Goal: Task Accomplishment & Management: Use online tool/utility

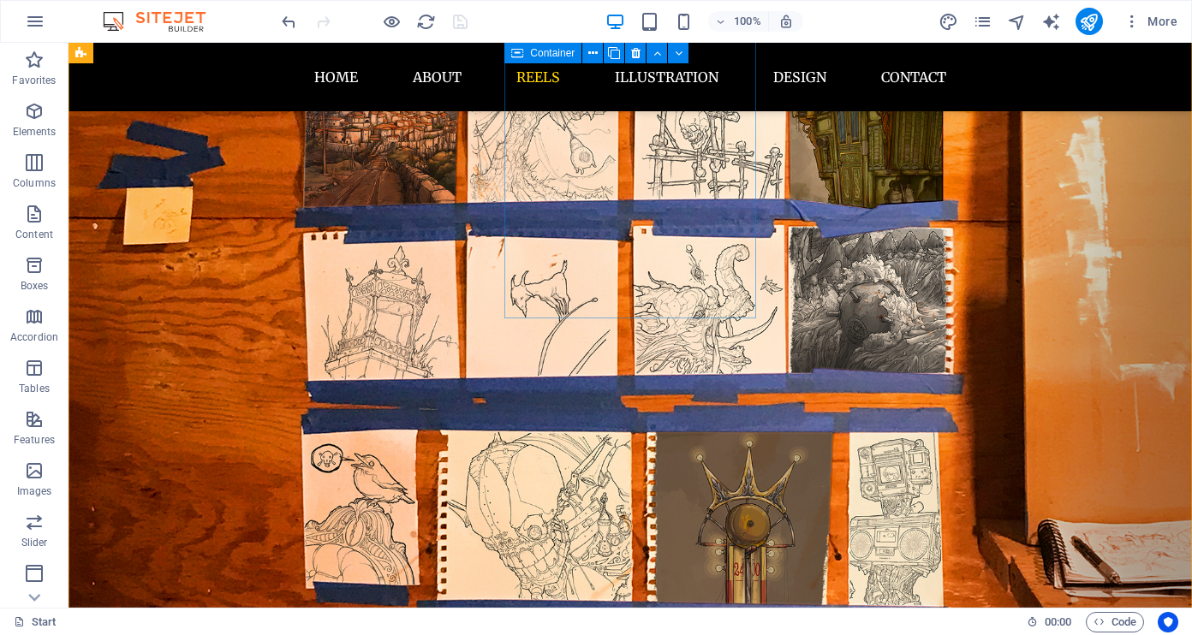
scroll to position [1347, 0]
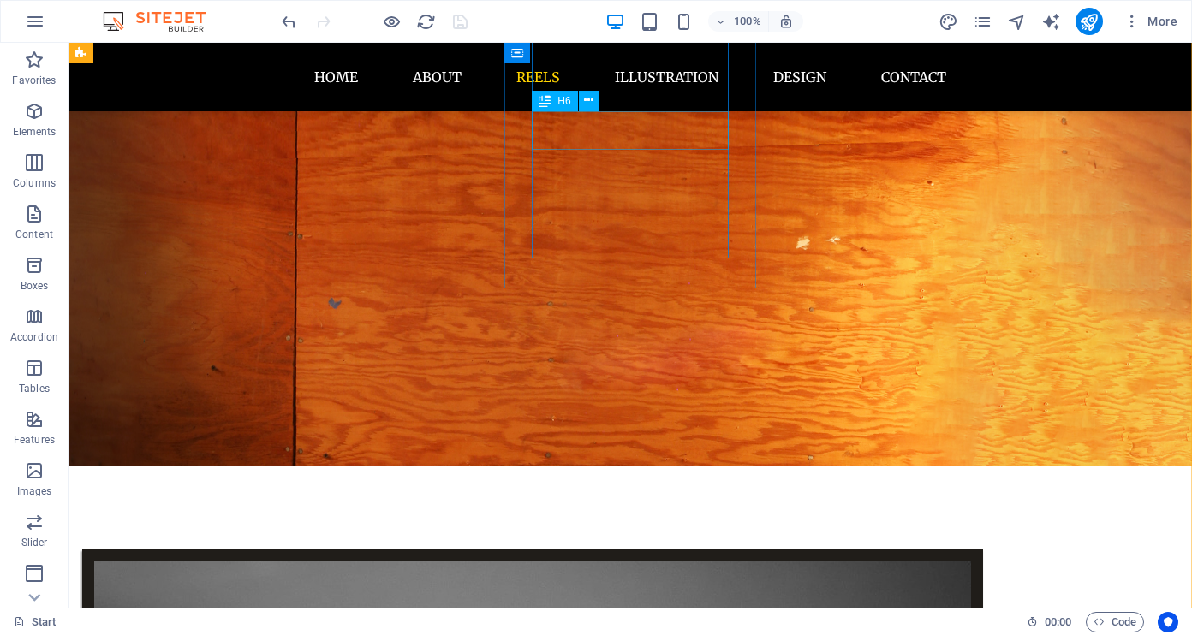
scroll to position [1422, 0]
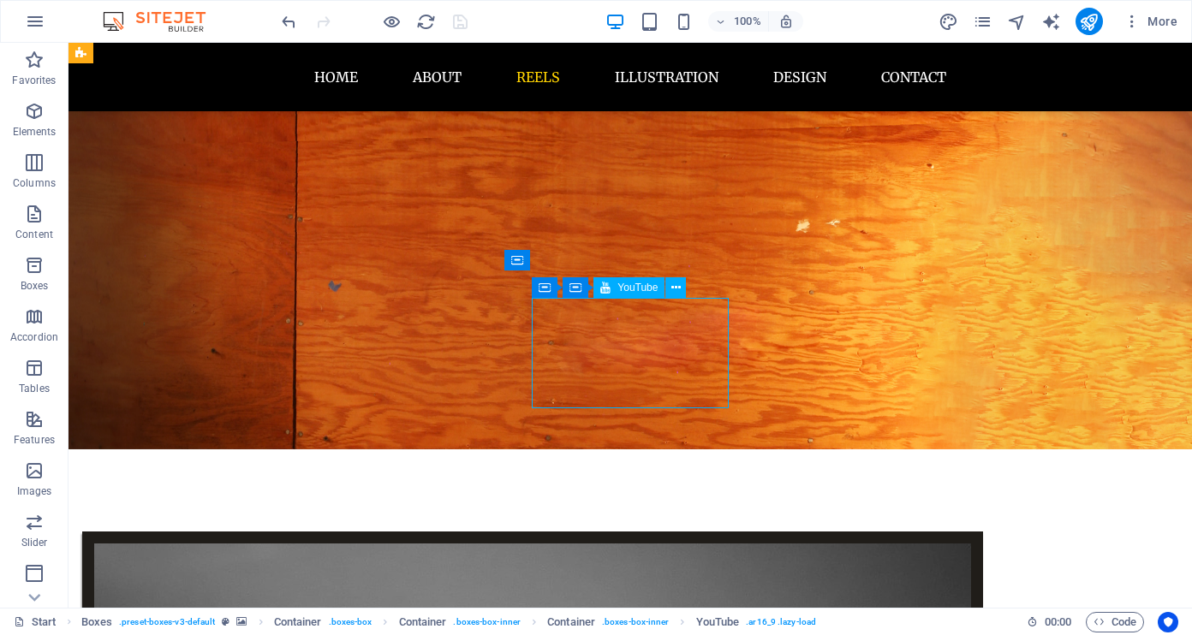
drag, startPoint x: 688, startPoint y: 311, endPoint x: 402, endPoint y: 325, distance: 285.5
select select "ar16_9"
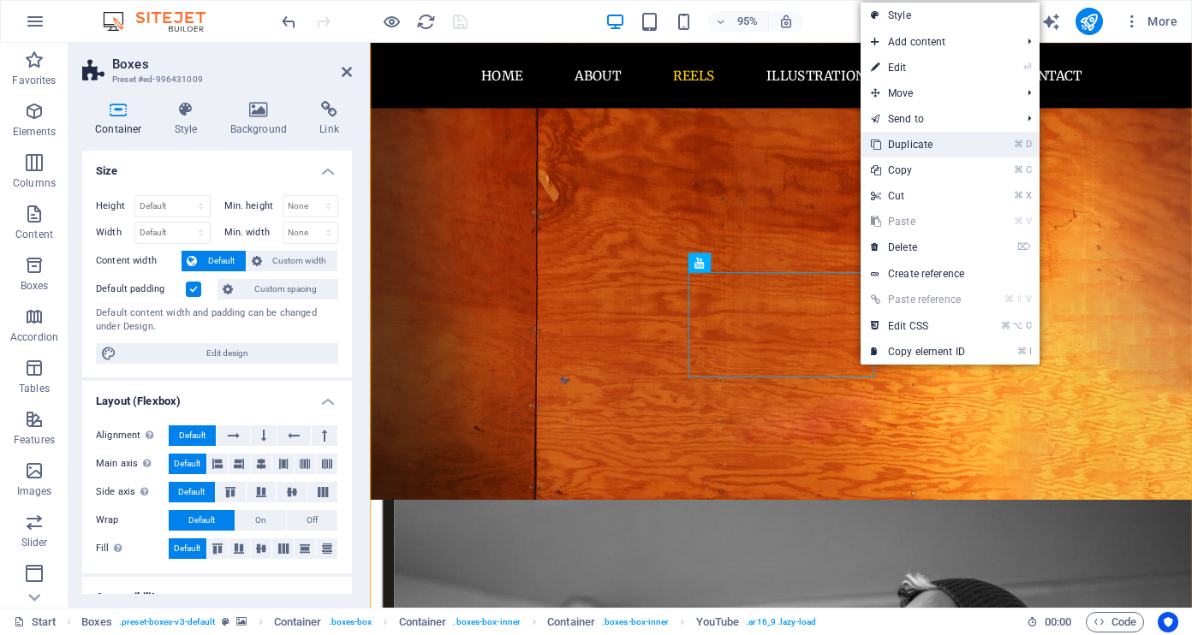
drag, startPoint x: 942, startPoint y: 140, endPoint x: 602, endPoint y: 103, distance: 342.0
click at [942, 140] on link "⌘ D Duplicate" at bounding box center [918, 145] width 115 height 26
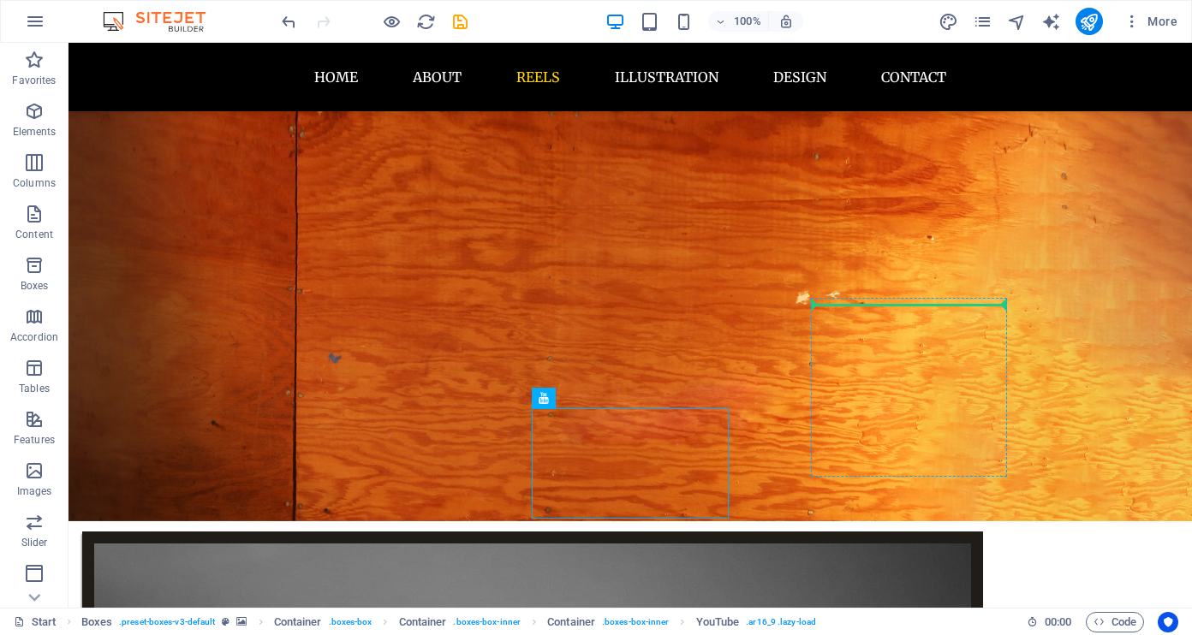
drag, startPoint x: 921, startPoint y: 353, endPoint x: 938, endPoint y: 309, distance: 46.6
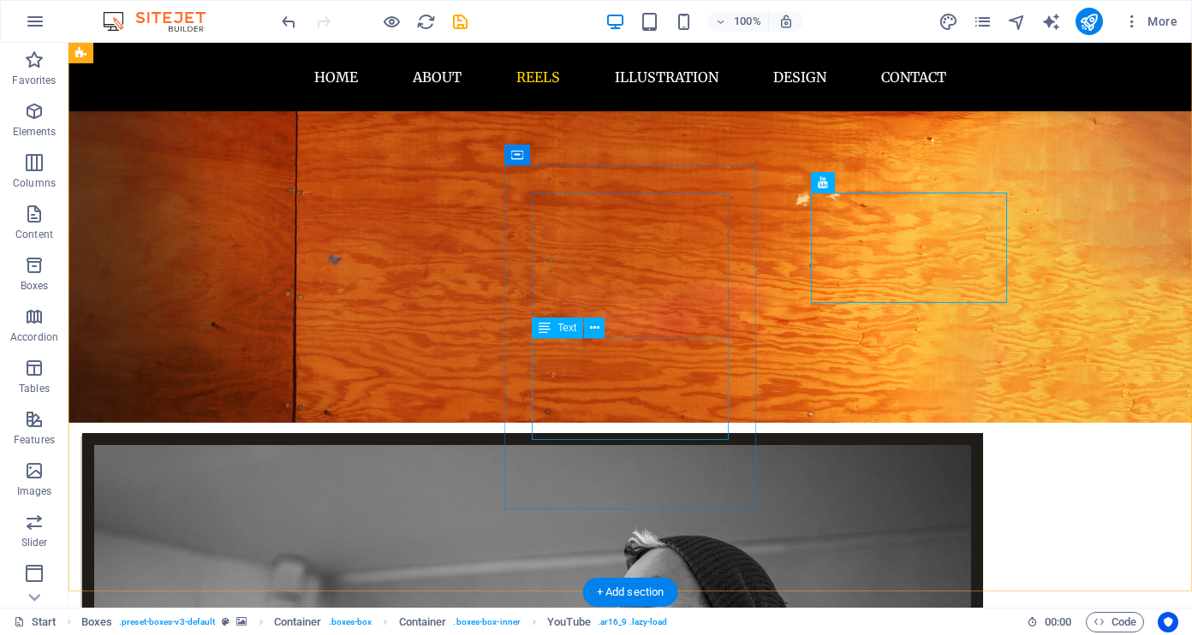
scroll to position [1518, 0]
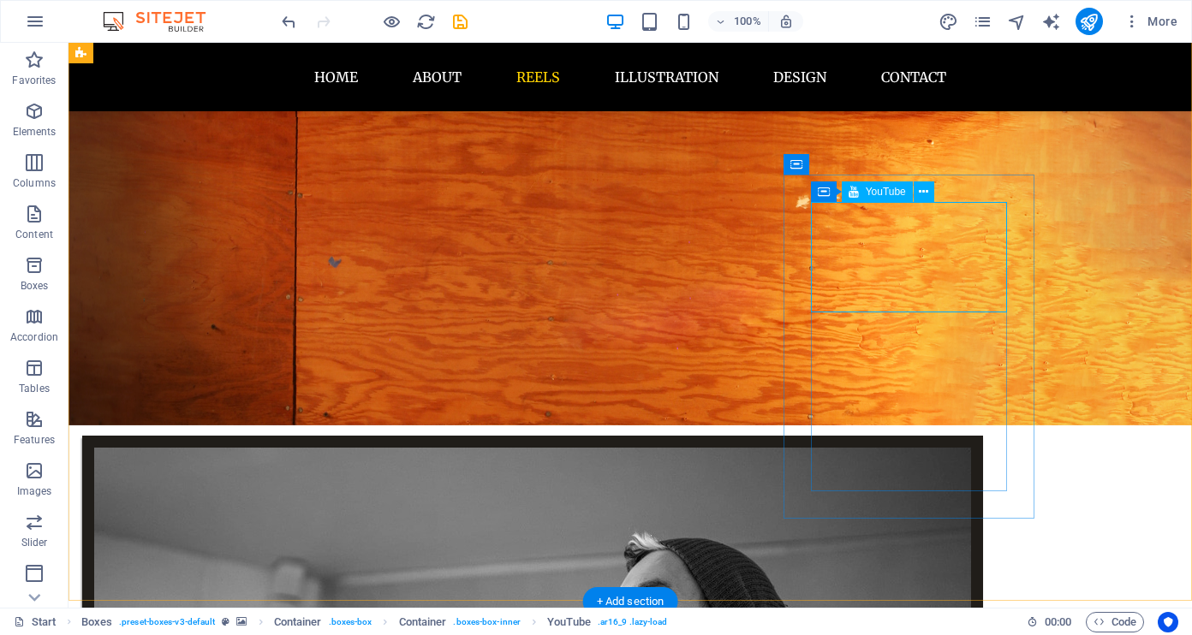
select select "ar16_9"
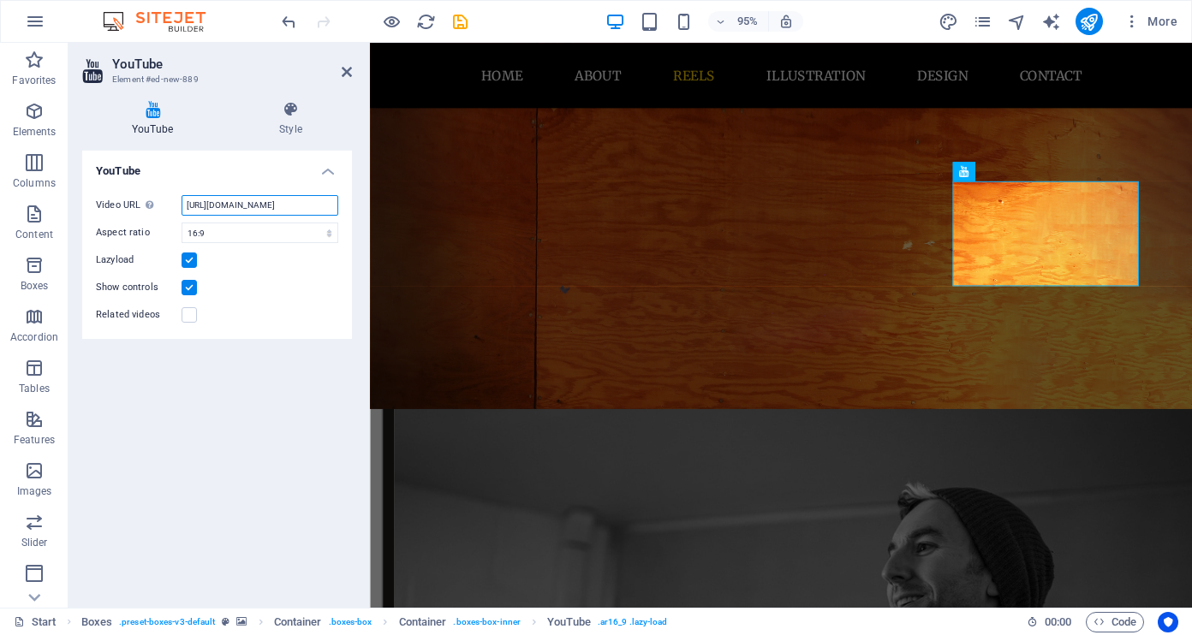
click at [221, 203] on input "[URL][DOMAIN_NAME]" at bounding box center [260, 205] width 157 height 21
paste input "65GYxxxObI4"
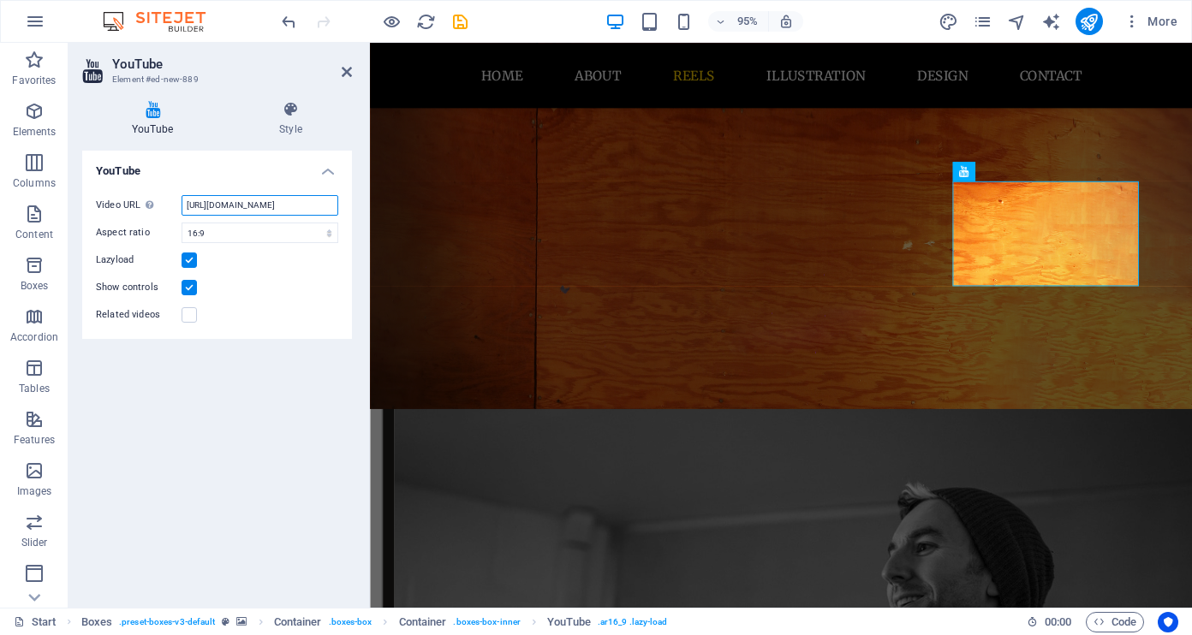
scroll to position [0, 0]
click at [297, 202] on input "[URL][DOMAIN_NAME]" at bounding box center [260, 205] width 157 height 21
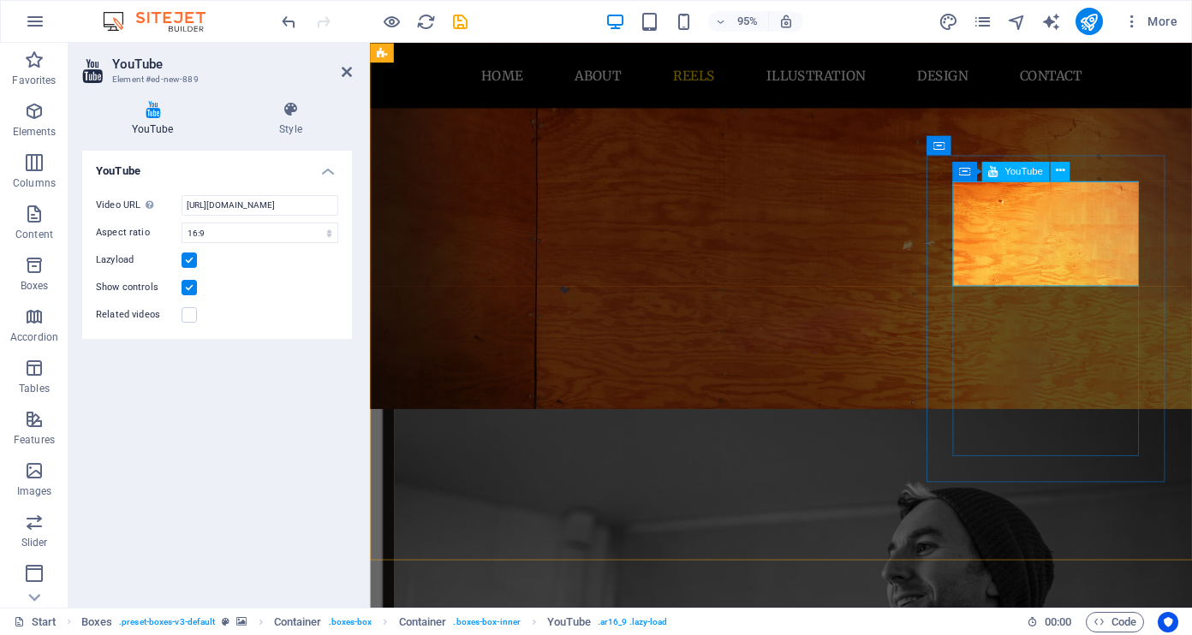
click at [246, 373] on div "YouTube Video URL Insert (or paste) a video URL. [URL][DOMAIN_NAME] Aspect rati…" at bounding box center [217, 373] width 270 height 444
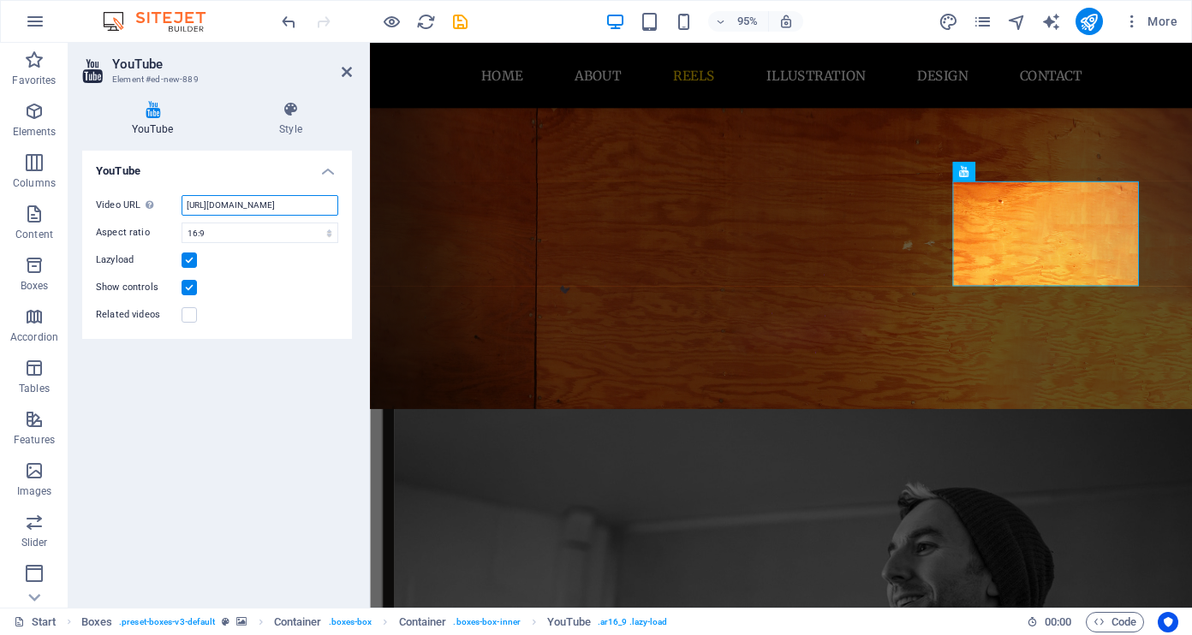
click at [218, 201] on input "[URL][DOMAIN_NAME]" at bounding box center [260, 205] width 157 height 21
click at [217, 201] on input "[URL][DOMAIN_NAME]" at bounding box center [260, 205] width 157 height 21
paste input "Wr3SIiqX_yg&t=23s"
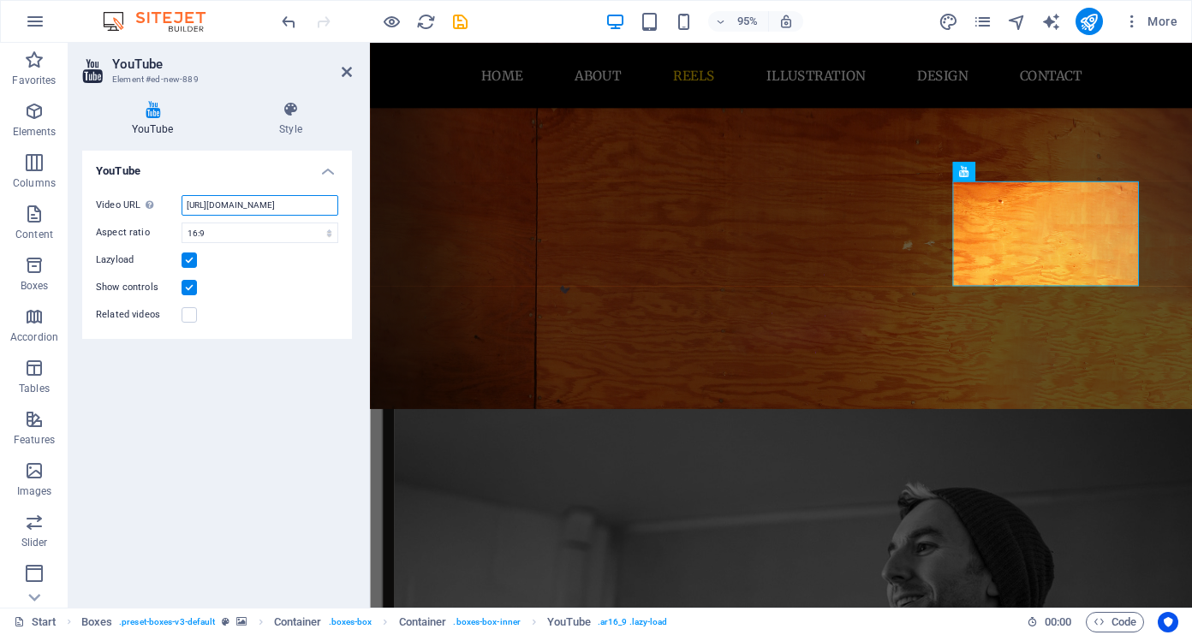
scroll to position [0, 66]
click at [206, 402] on div "YouTube Video URL Insert (or paste) a video URL. [URL][DOMAIN_NAME] Aspect rati…" at bounding box center [217, 373] width 270 height 444
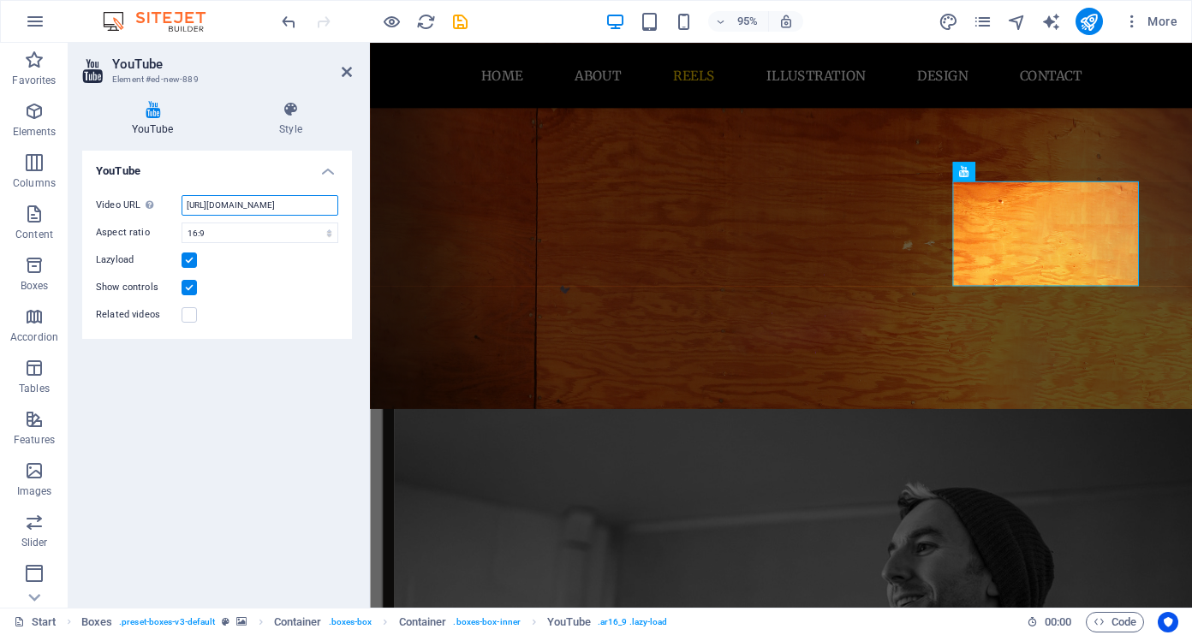
click at [280, 204] on input "[URL][DOMAIN_NAME]" at bounding box center [260, 205] width 157 height 21
paste input "[DOMAIN_NAME][URL]"
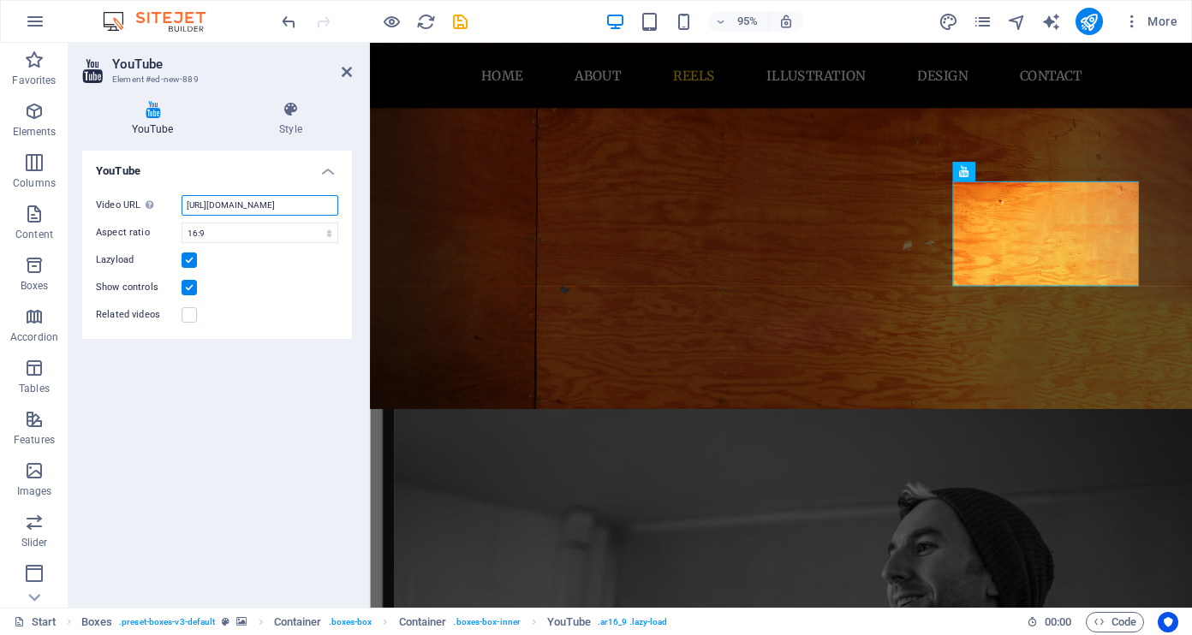
type input "[URL][DOMAIN_NAME]"
click at [206, 462] on div "YouTube Video URL Insert (or paste) a video URL. [URL][DOMAIN_NAME] Aspect rati…" at bounding box center [217, 373] width 270 height 444
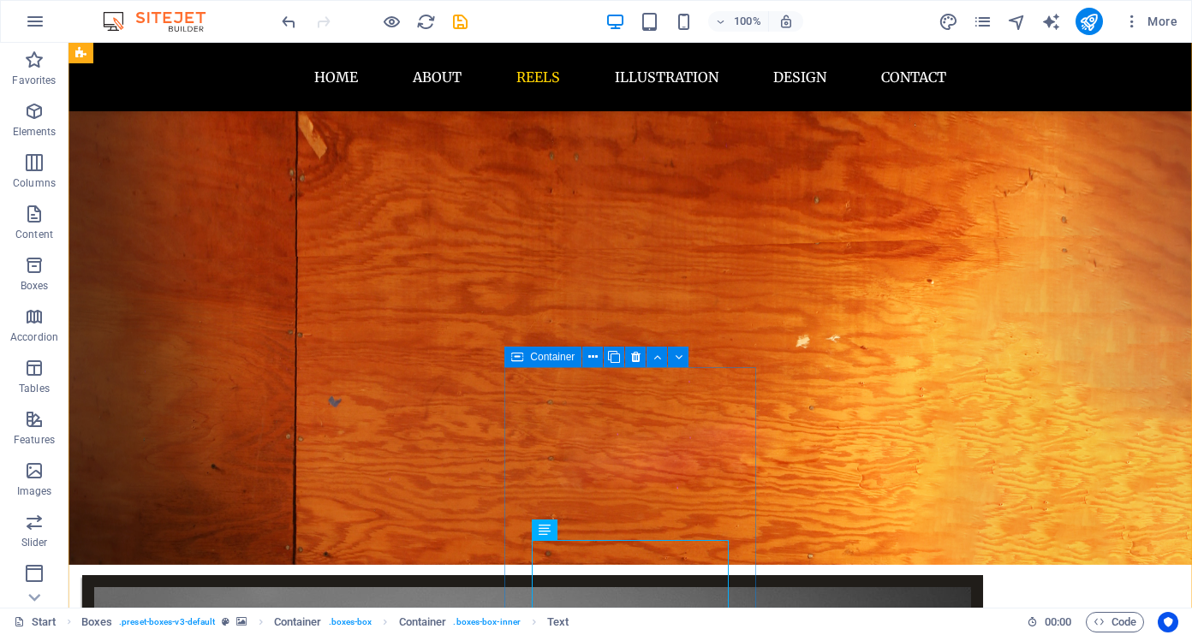
scroll to position [1400, 0]
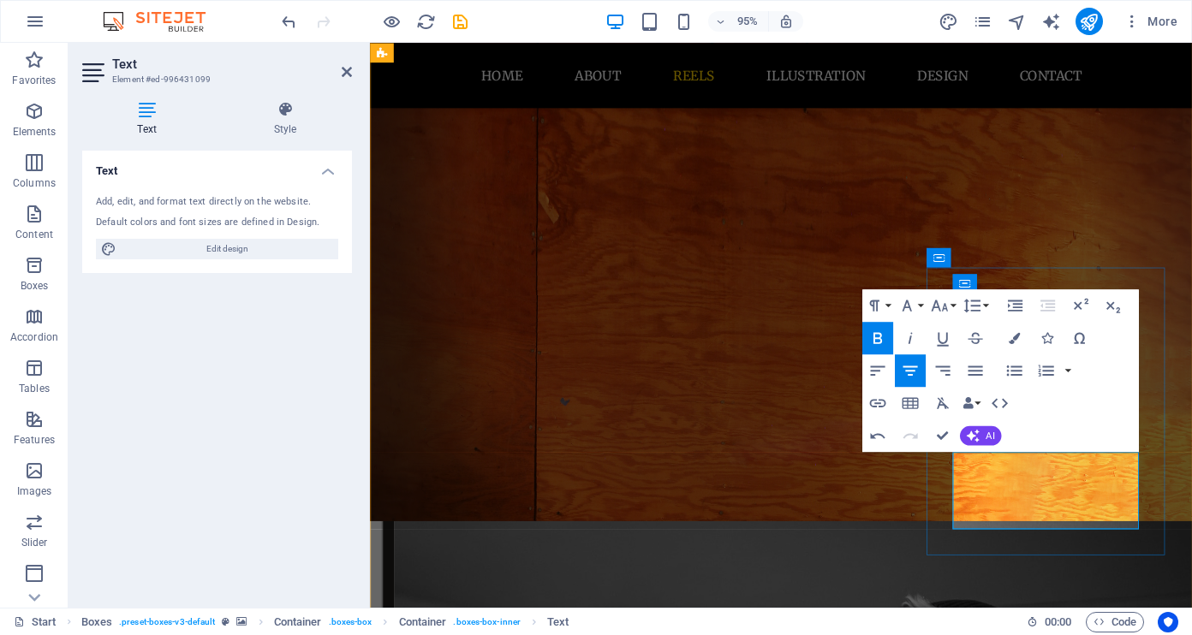
drag, startPoint x: 1056, startPoint y: 484, endPoint x: 1021, endPoint y: 483, distance: 35.1
drag, startPoint x: 1137, startPoint y: 486, endPoint x: 1144, endPoint y: 493, distance: 10.3
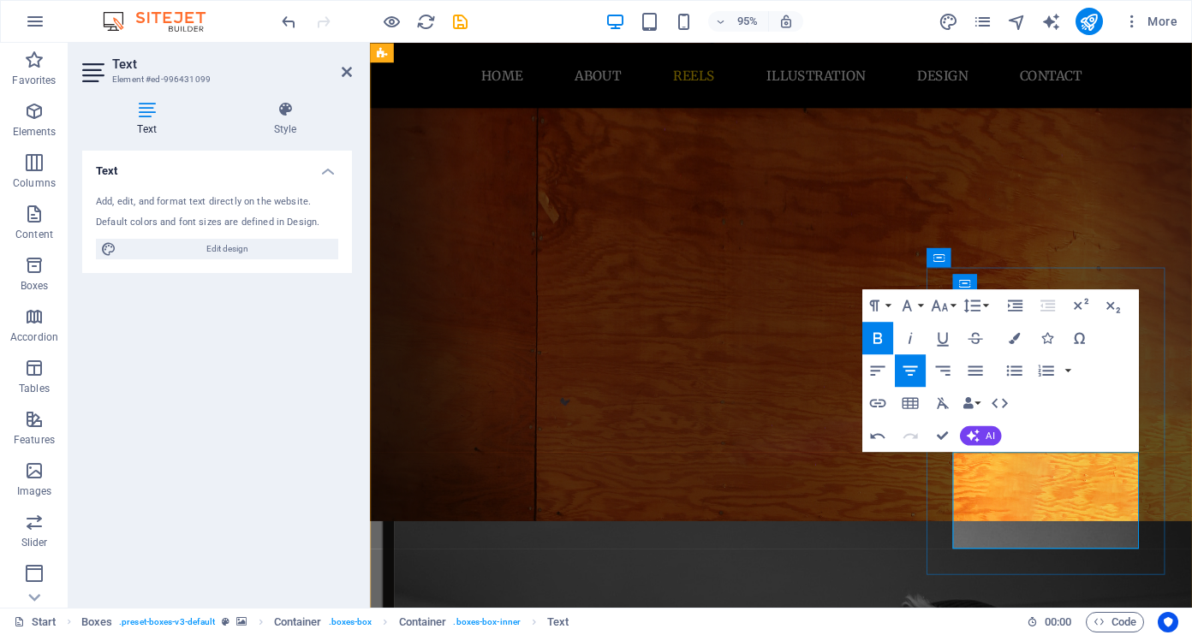
drag, startPoint x: 1076, startPoint y: 522, endPoint x: 1140, endPoint y: 519, distance: 63.4
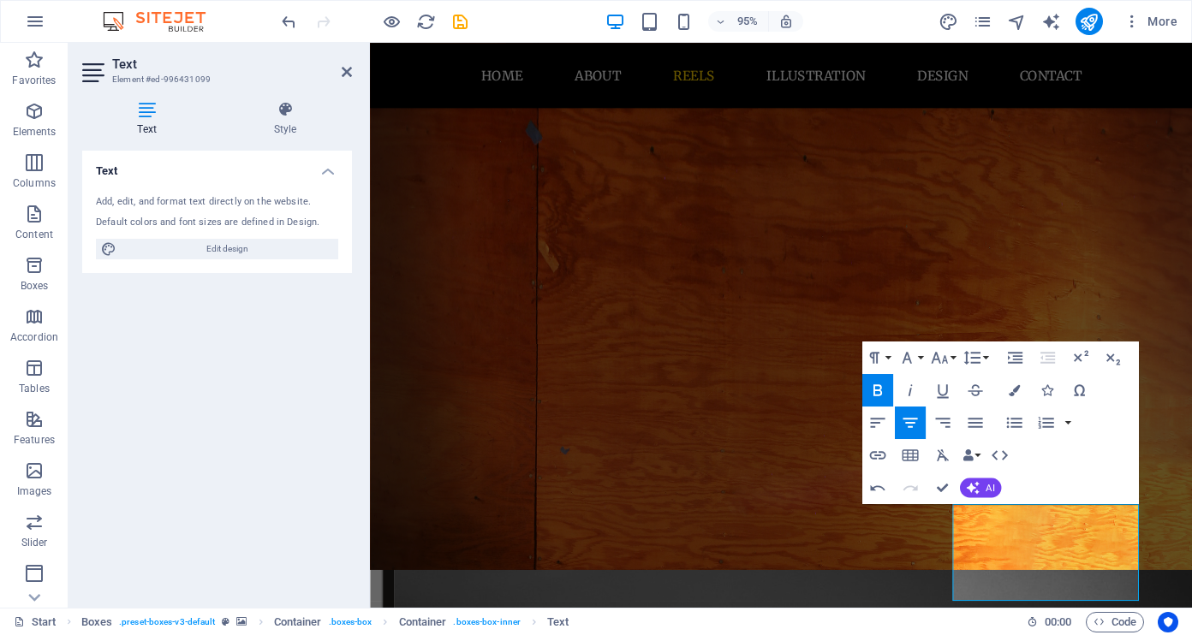
scroll to position [1338, 0]
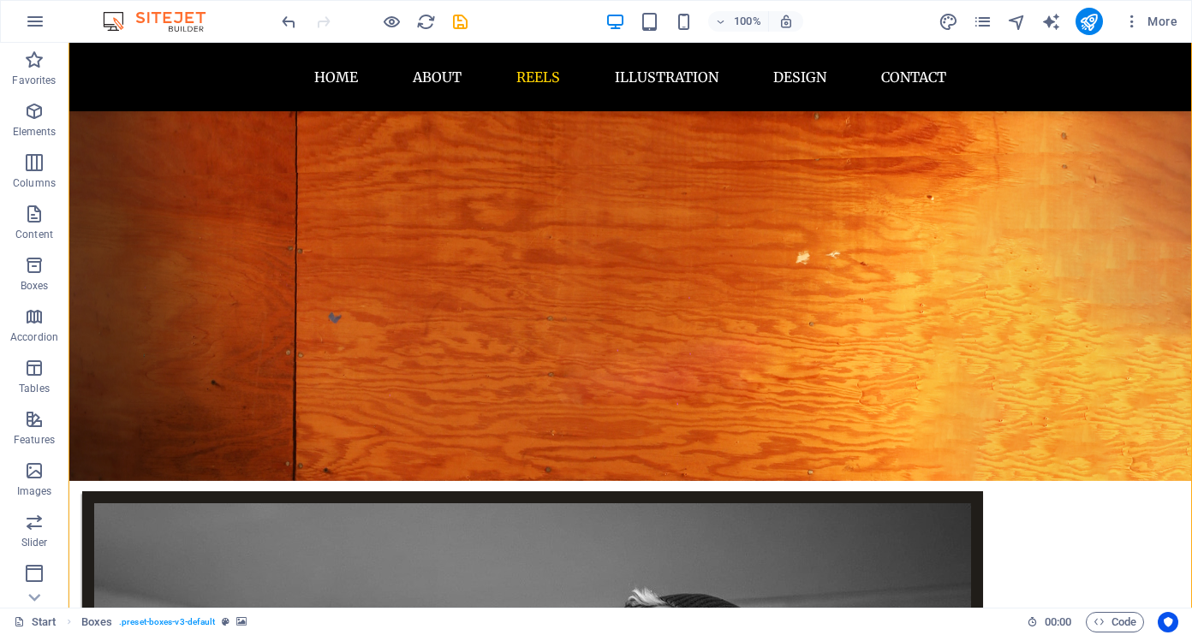
scroll to position [1460, 0]
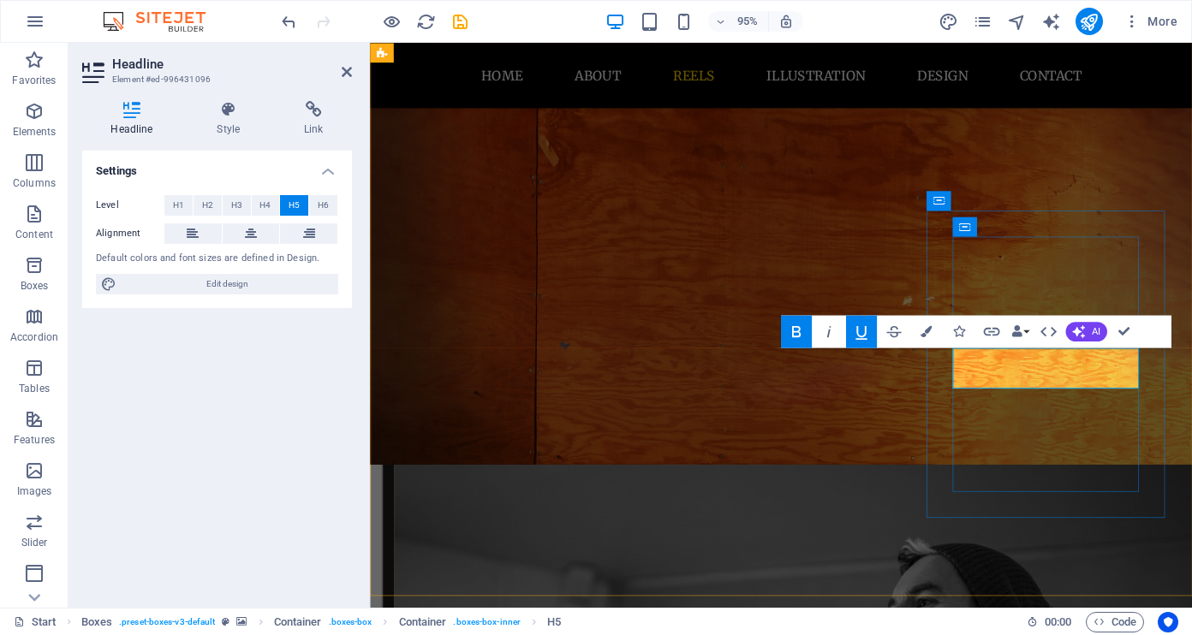
drag, startPoint x: 1088, startPoint y: 414, endPoint x: 1069, endPoint y: 398, distance: 25.5
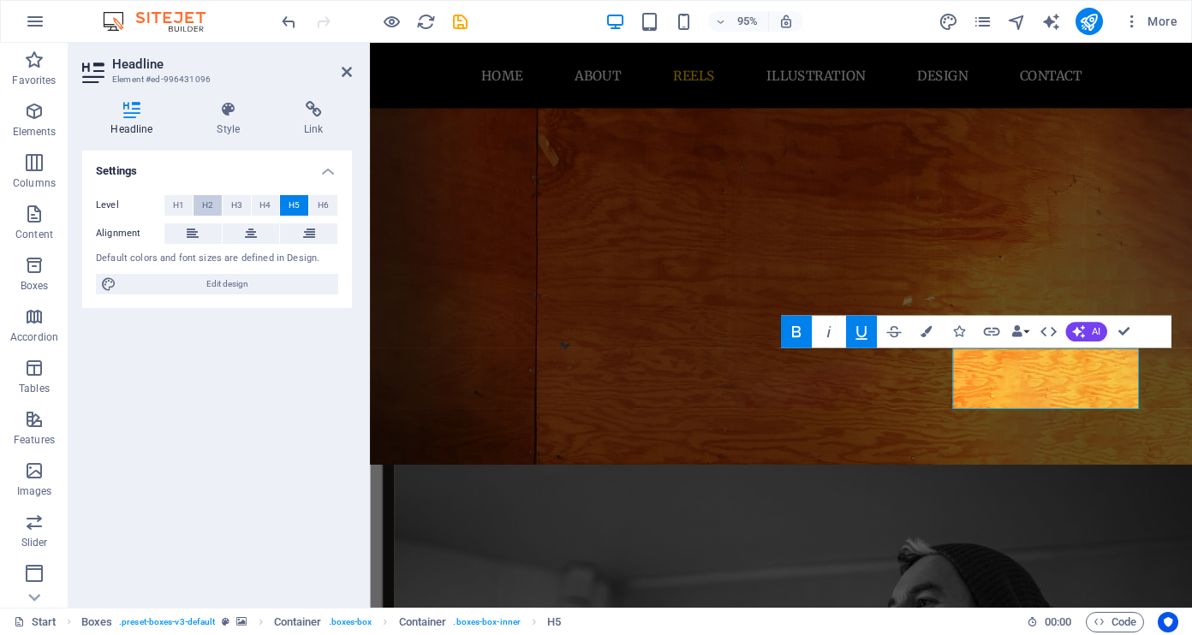
click at [212, 206] on button "H2" at bounding box center [208, 205] width 28 height 21
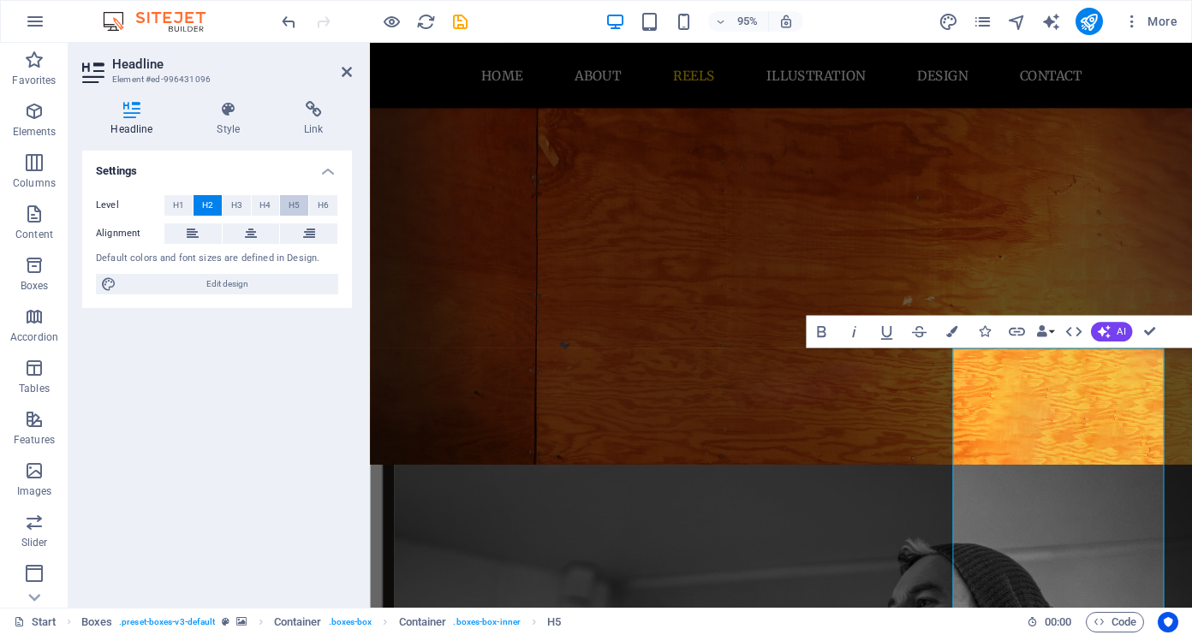
click at [292, 205] on span "H5" at bounding box center [294, 205] width 11 height 21
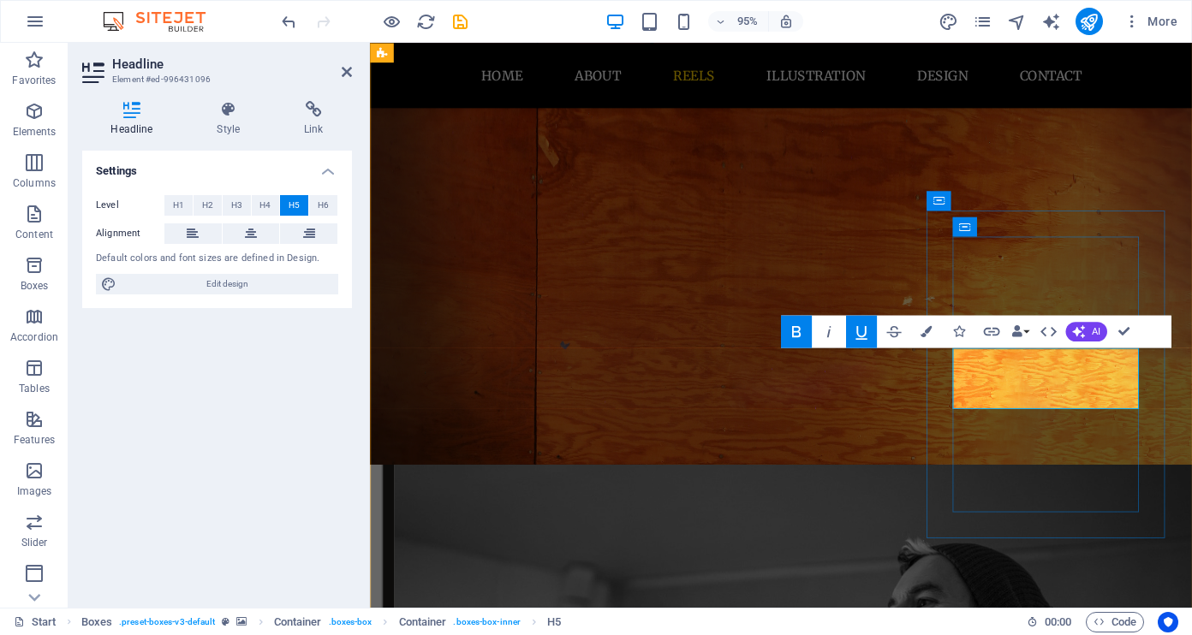
drag, startPoint x: 1074, startPoint y: 396, endPoint x: 1100, endPoint y: 402, distance: 26.4
drag, startPoint x: 1064, startPoint y: 395, endPoint x: 1089, endPoint y: 420, distance: 35.7
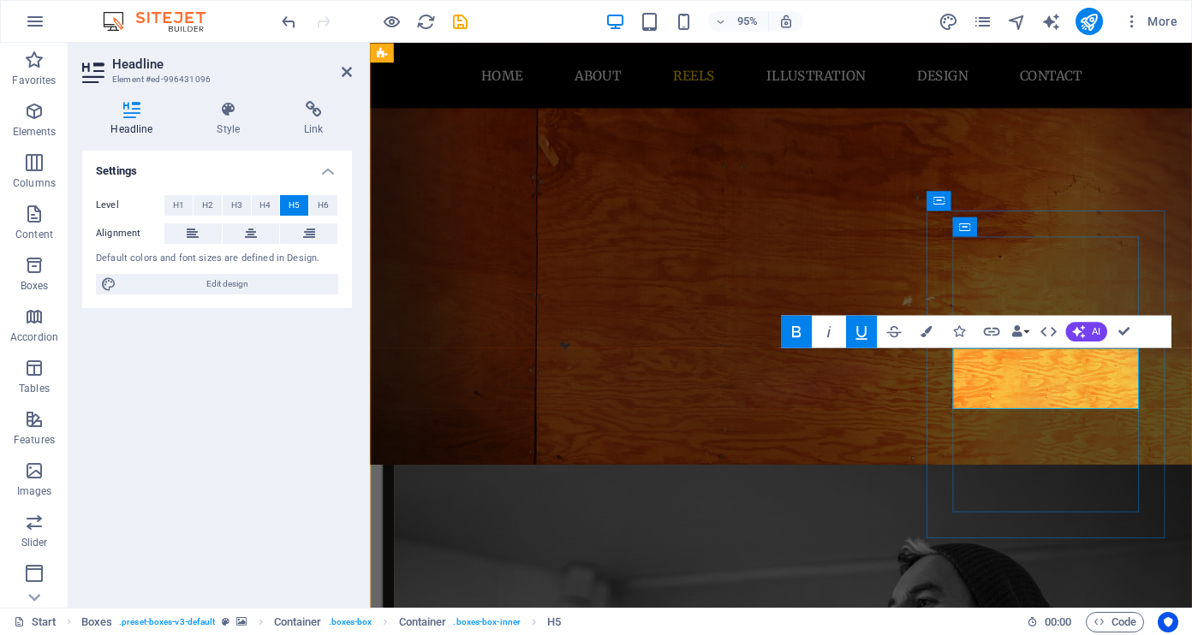
drag, startPoint x: 1065, startPoint y: 392, endPoint x: 1106, endPoint y: 425, distance: 51.8
click at [793, 328] on icon "button" at bounding box center [796, 332] width 20 height 20
click at [861, 329] on icon "button" at bounding box center [861, 332] width 20 height 20
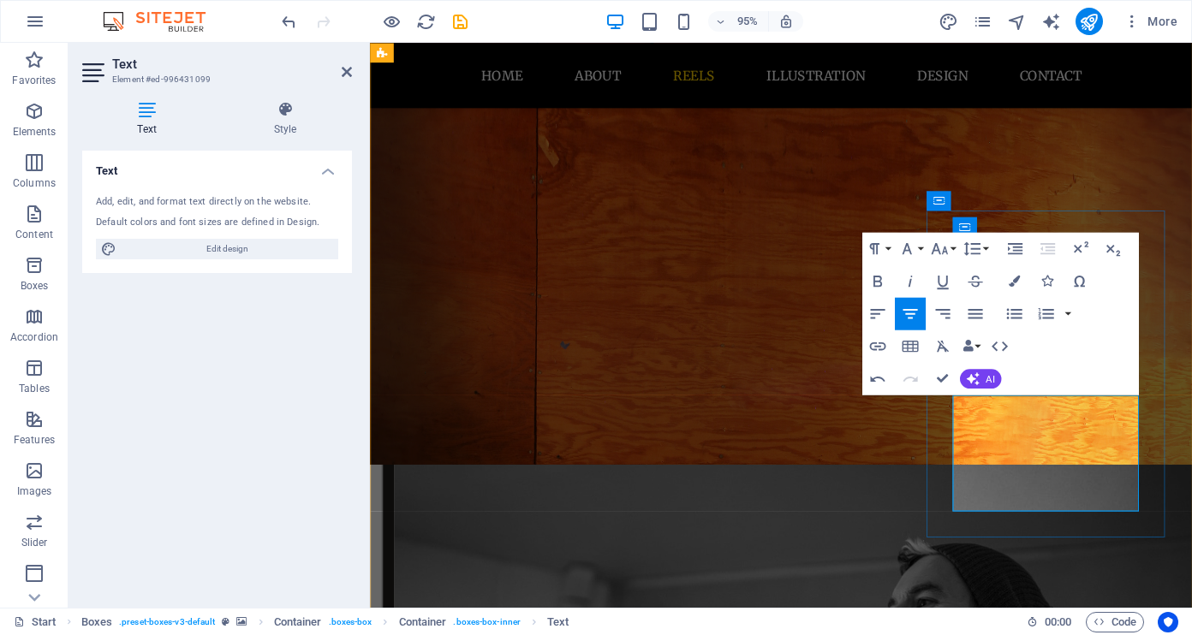
click at [871, 276] on icon "button" at bounding box center [877, 281] width 20 height 20
click at [945, 285] on icon "button" at bounding box center [942, 283] width 11 height 14
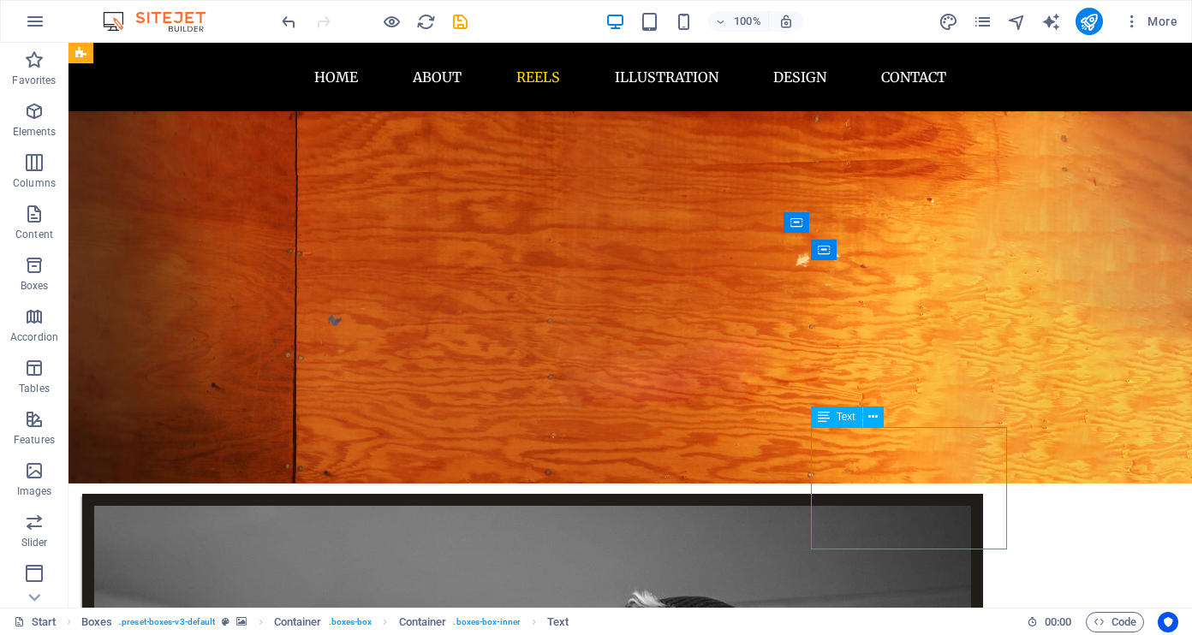
drag, startPoint x: 920, startPoint y: 432, endPoint x: 647, endPoint y: 453, distance: 273.1
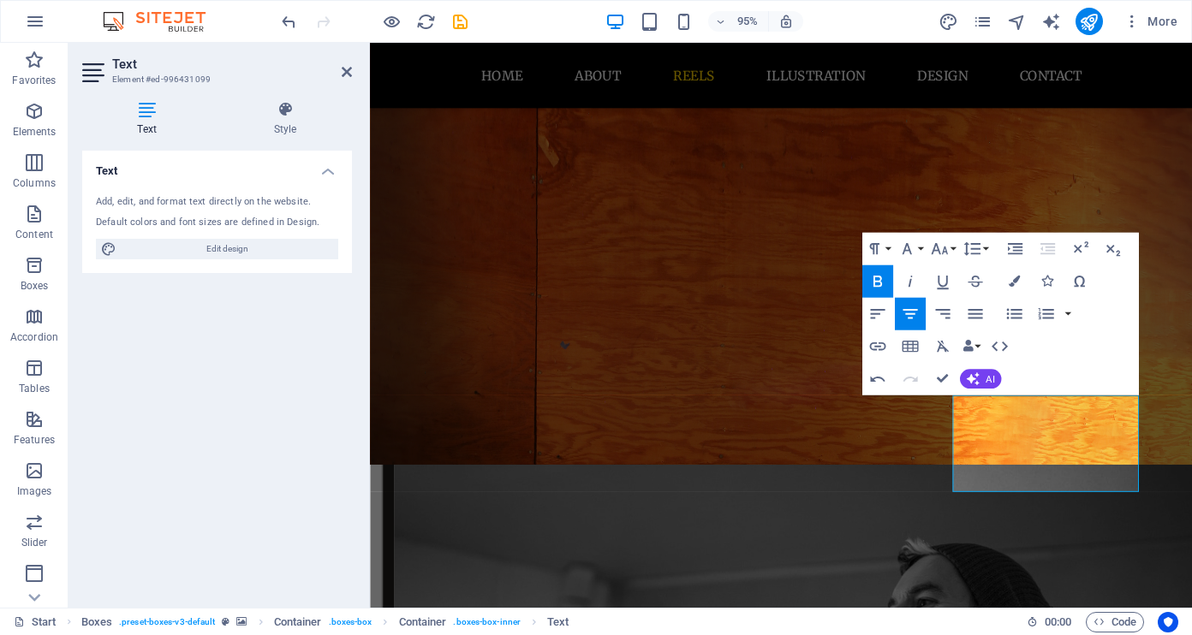
click at [295, 345] on div "Text Add, edit, and format text directly on the website. Default colors and fon…" at bounding box center [217, 373] width 270 height 444
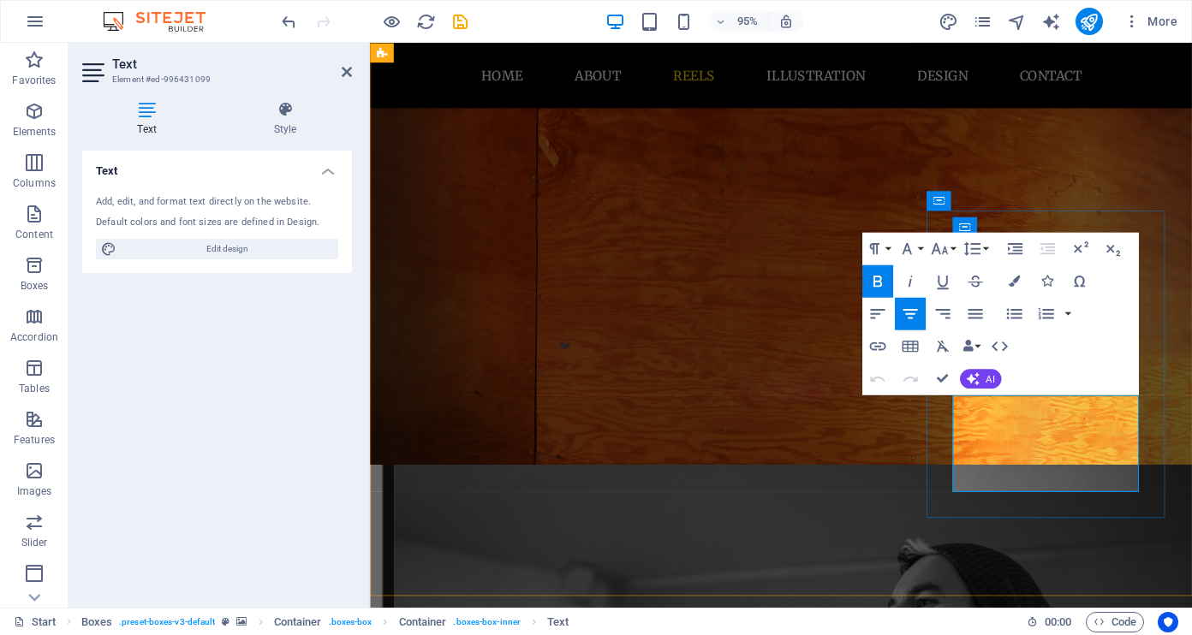
drag, startPoint x: 1100, startPoint y: 421, endPoint x: 1164, endPoint y: 426, distance: 63.6
drag, startPoint x: 1164, startPoint y: 420, endPoint x: 1098, endPoint y: 419, distance: 66.0
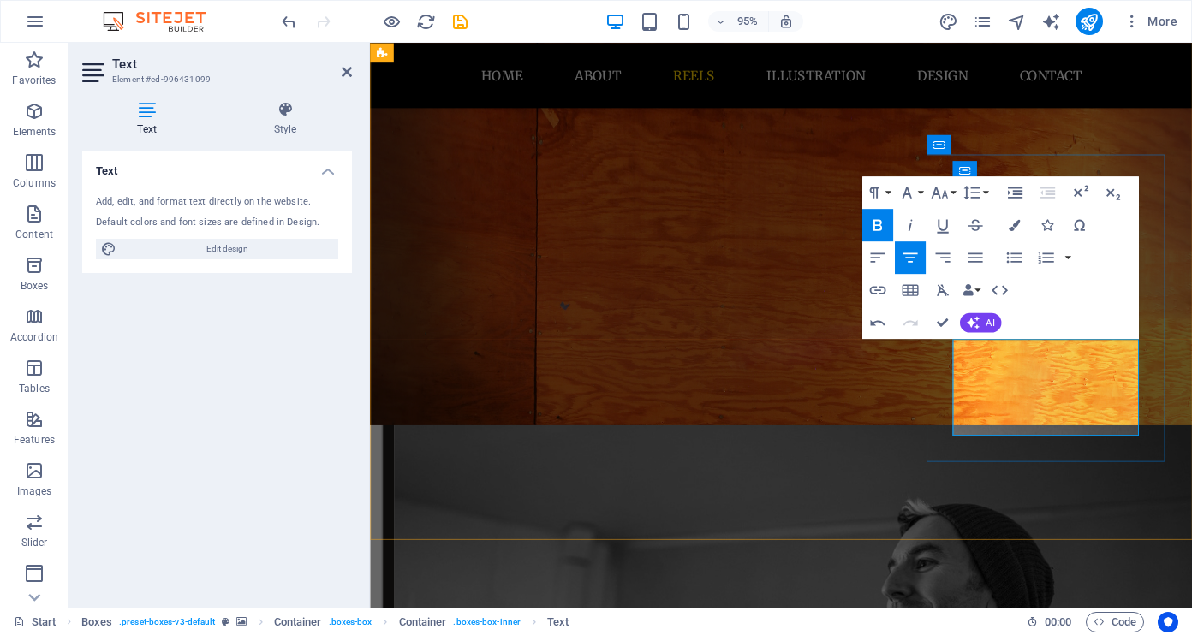
scroll to position [1500, 0]
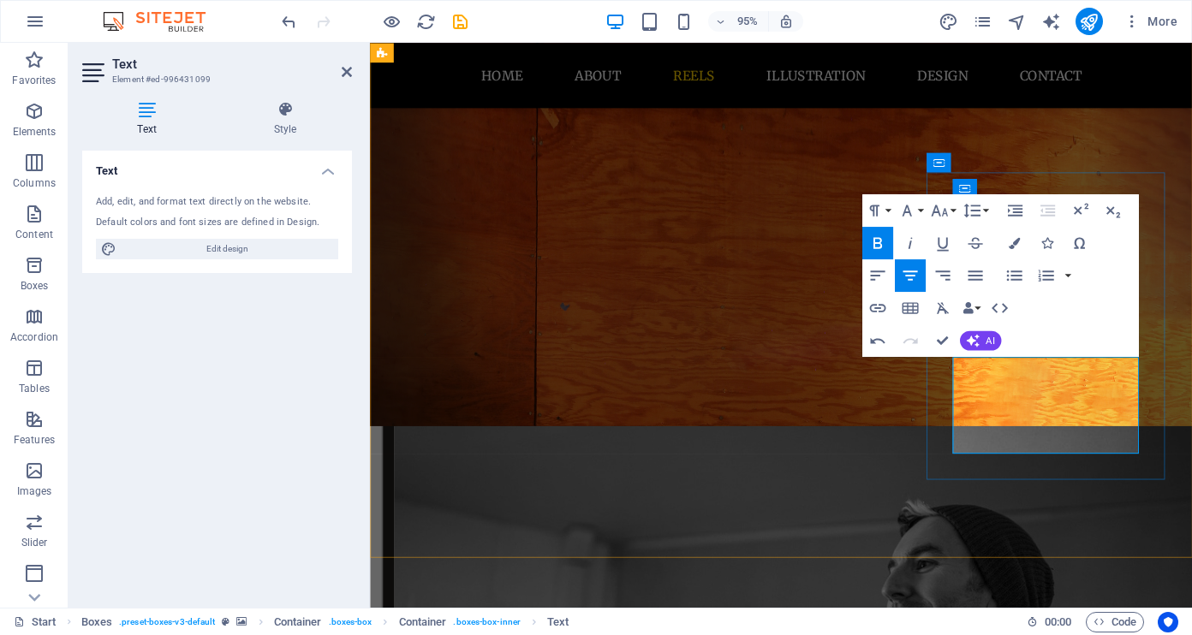
drag, startPoint x: 1097, startPoint y: 406, endPoint x: 1058, endPoint y: 403, distance: 39.5
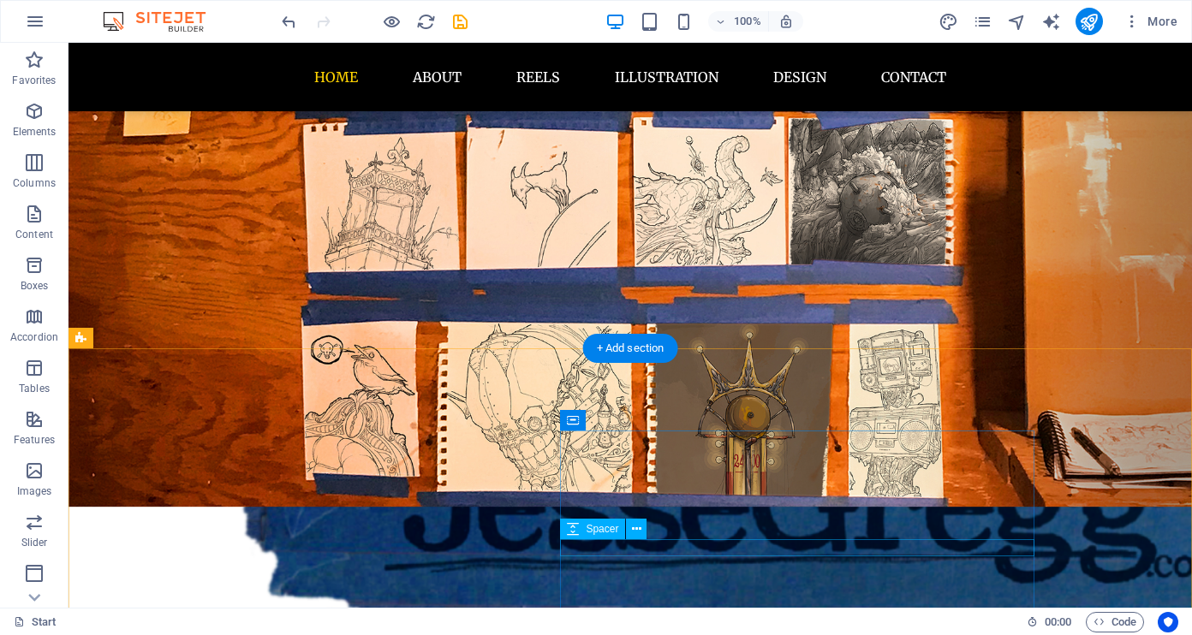
scroll to position [384, 0]
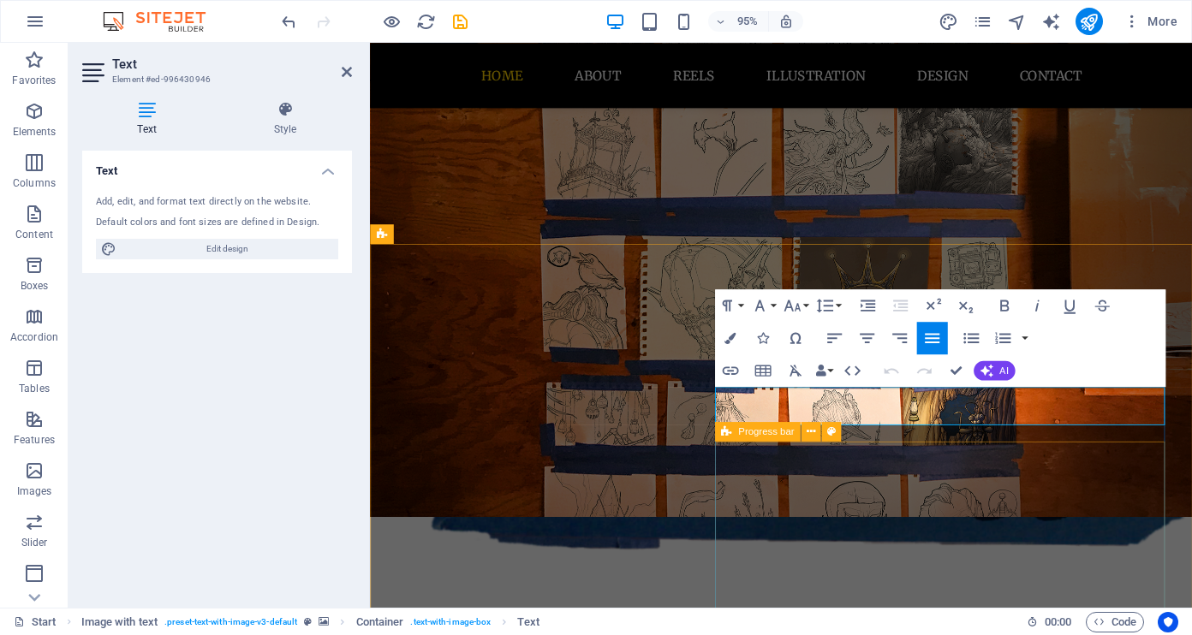
drag, startPoint x: 735, startPoint y: 411, endPoint x: 993, endPoint y: 503, distance: 274.4
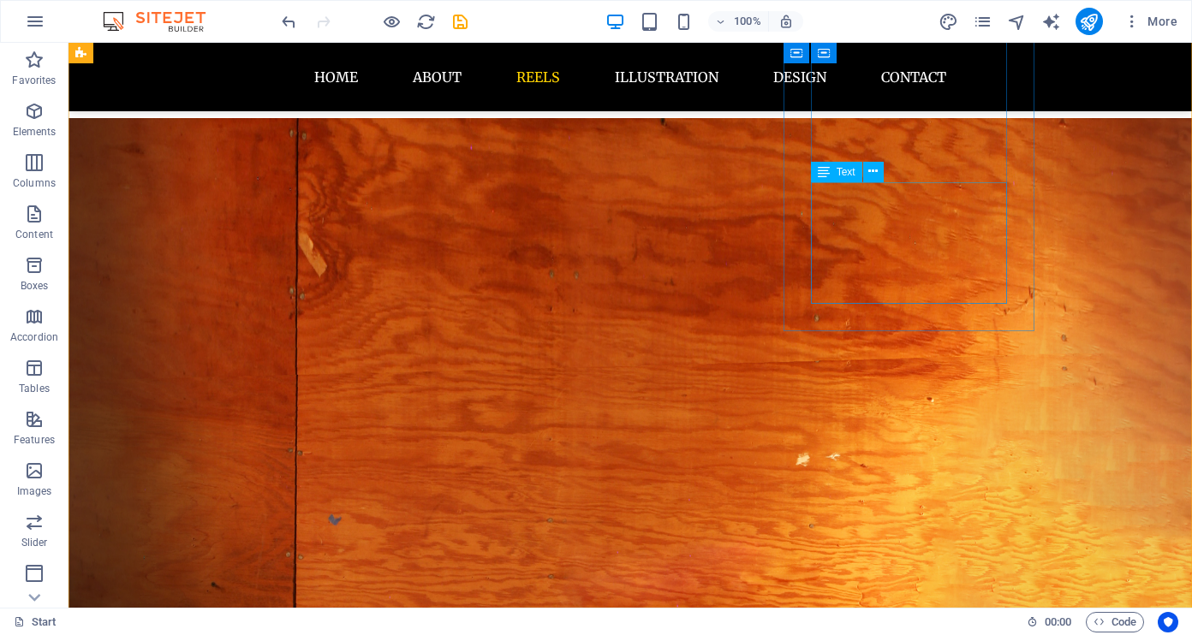
scroll to position [1180, 0]
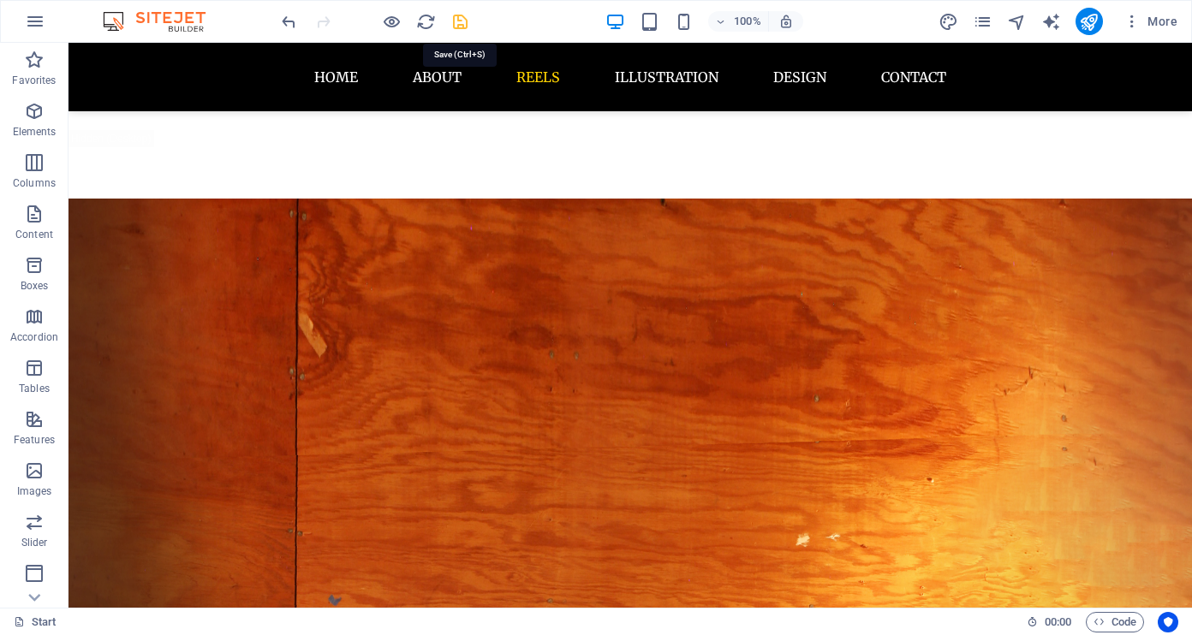
click at [464, 25] on icon "save" at bounding box center [460, 22] width 20 height 20
checkbox input "false"
